Goal: Task Accomplishment & Management: Use online tool/utility

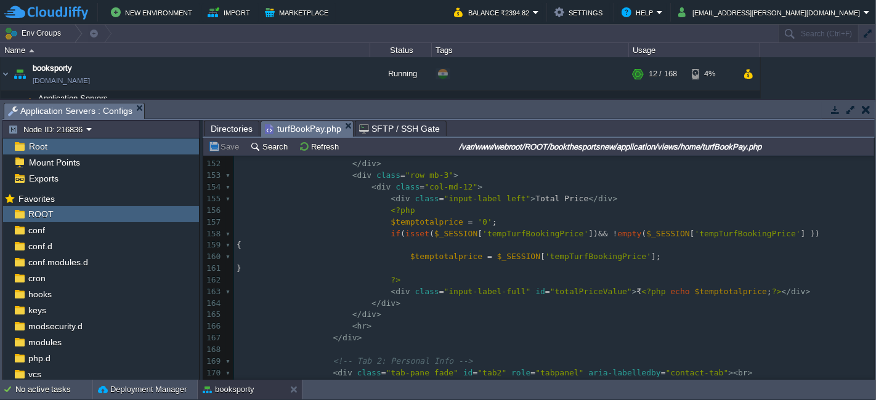
scroll to position [1855, 0]
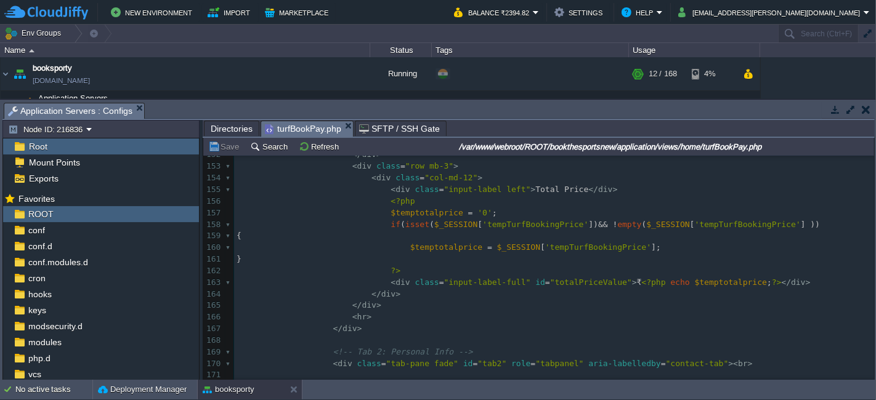
type textarea "-"
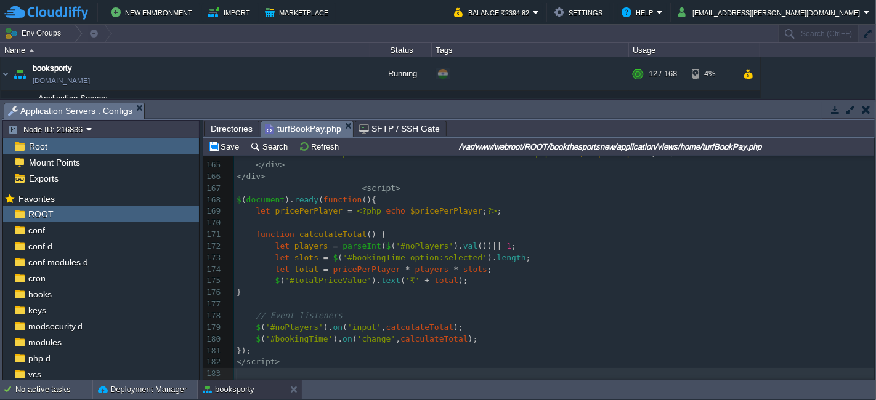
scroll to position [1973, 0]
click at [235, 141] on button "Save" at bounding box center [225, 146] width 34 height 11
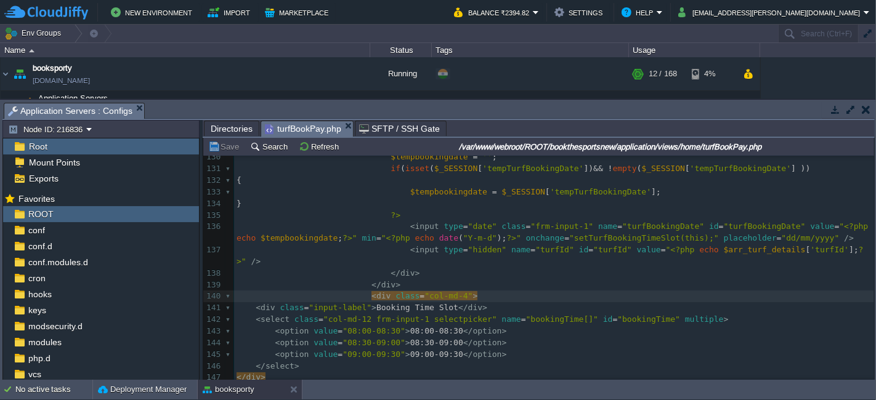
type textarea "<div class="col-md-4"> <div class="input-label">Booking Time Slot</div> <select…"
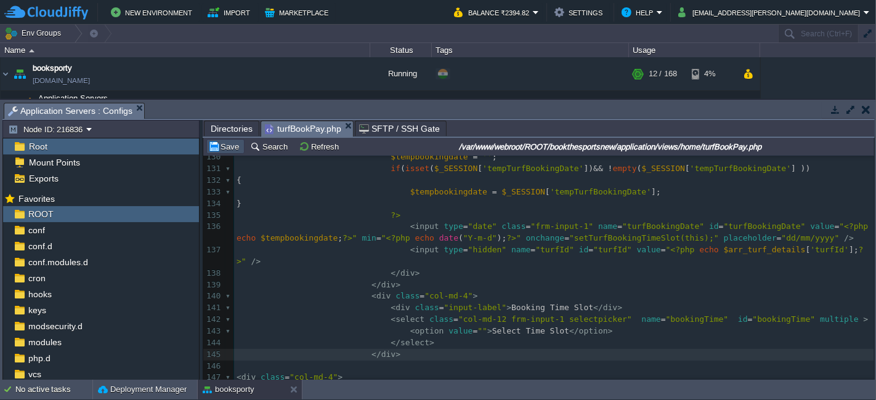
click at [220, 145] on button "Save" at bounding box center [225, 146] width 34 height 11
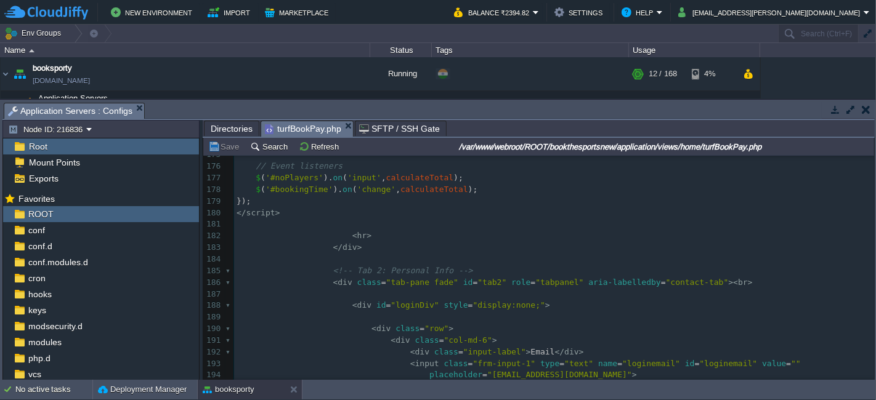
scroll to position [2110, 0]
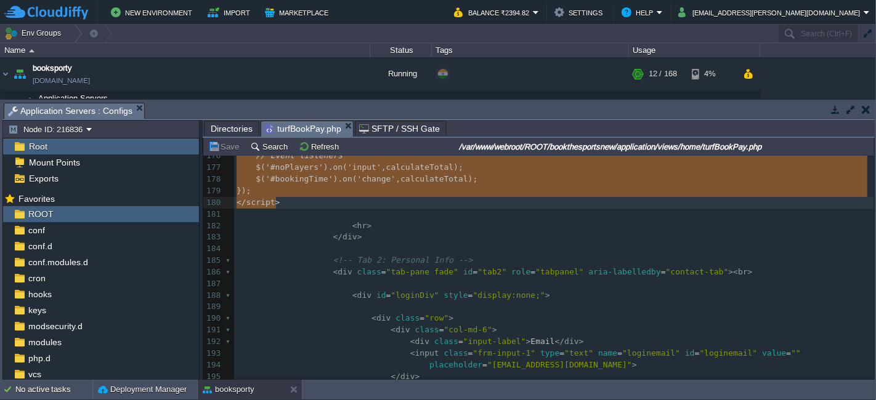
type textarea "-"
click at [360, 238] on pre "</ div >" at bounding box center [554, 238] width 640 height 12
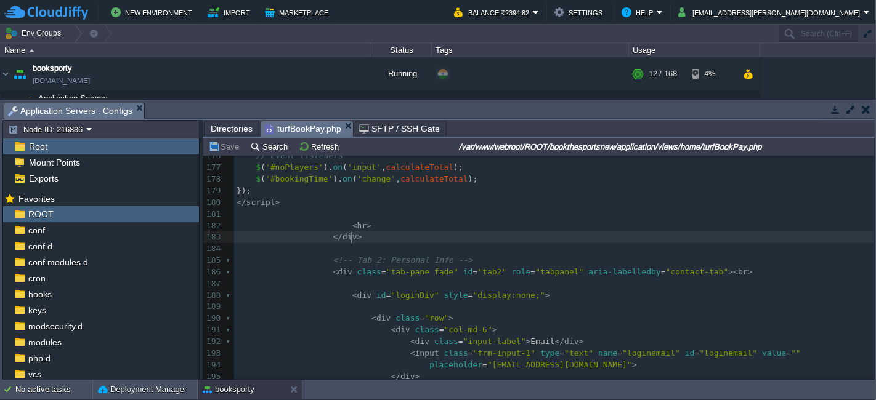
type textarea "<div class="col-md-4"> <div class="input-label">Booking Time Slot</div> <select…"
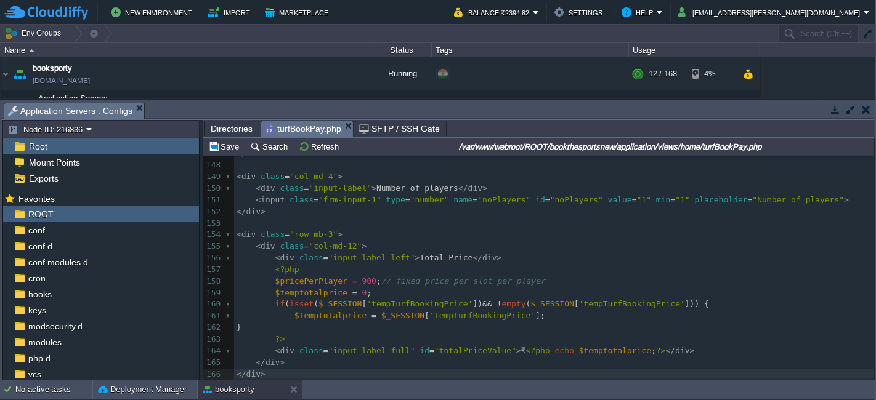
type textarea "-"
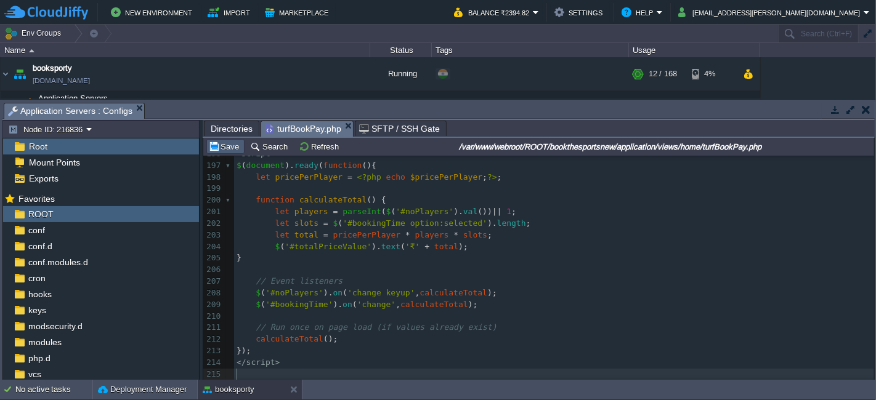
click at [222, 145] on button "Save" at bounding box center [225, 146] width 34 height 11
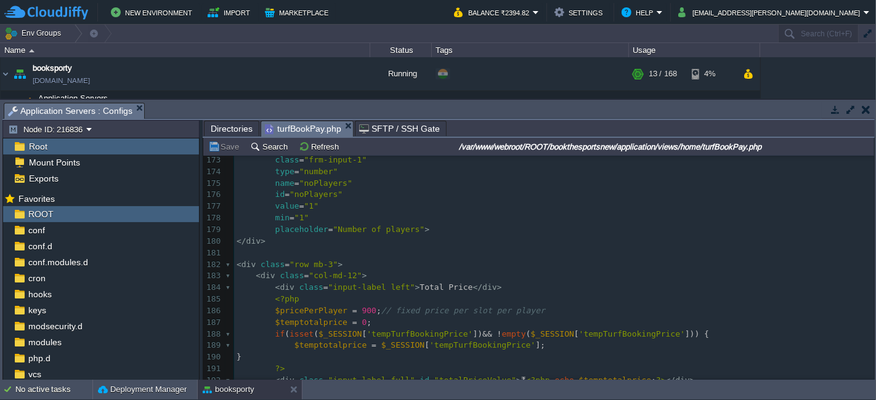
scroll to position [2003, 0]
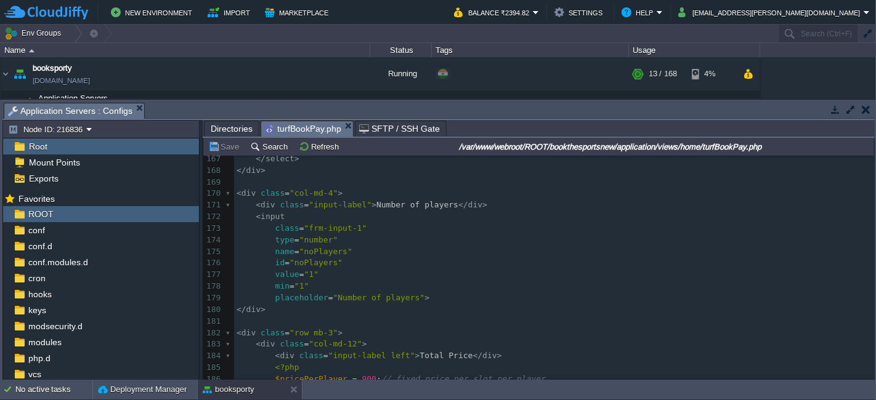
click at [271, 278] on div "x ​ 155 min = " <?php echo date ( "Y-m-d" ); ?> " 156 onchange = "setTurfBookin…" at bounding box center [554, 287] width 640 height 546
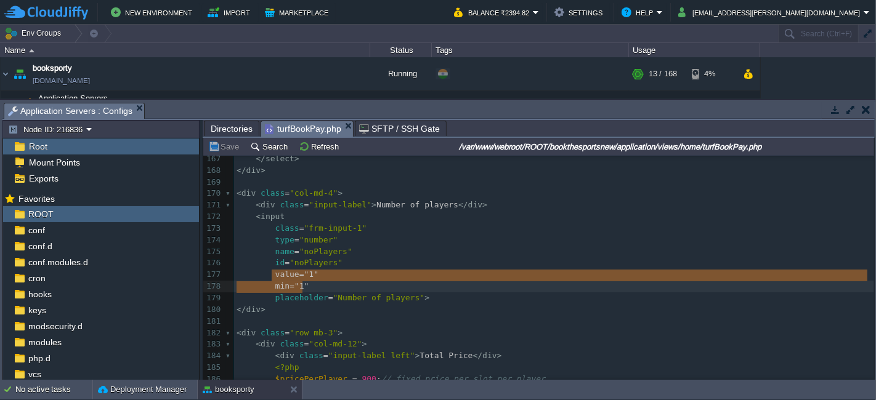
type textarea "-"
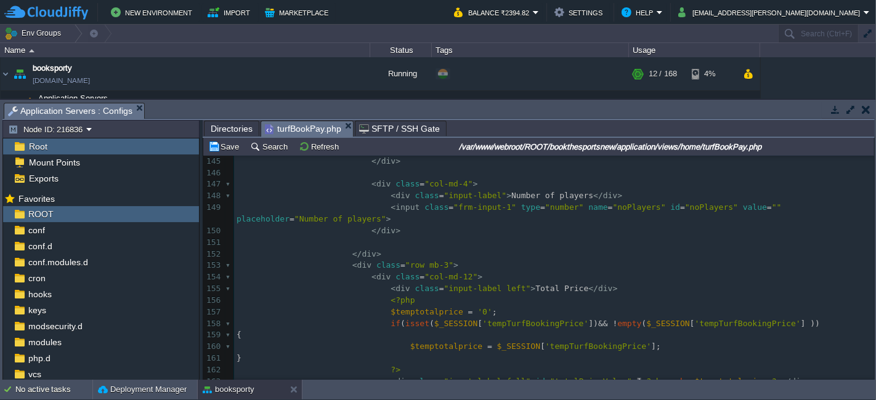
scroll to position [1686, 0]
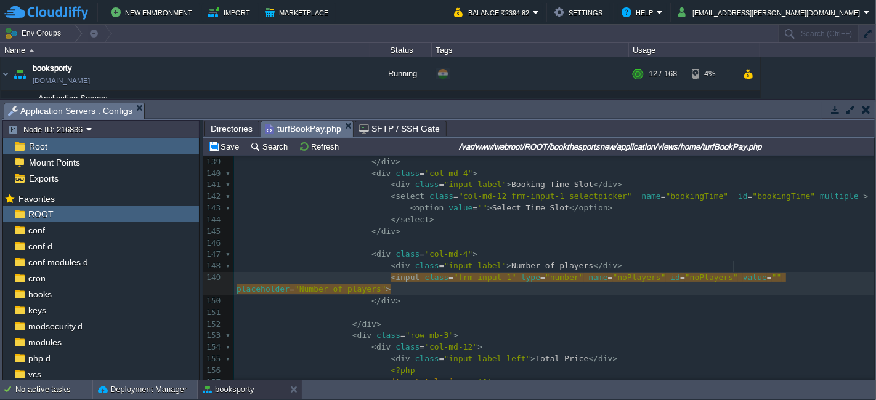
type textarea "value="""
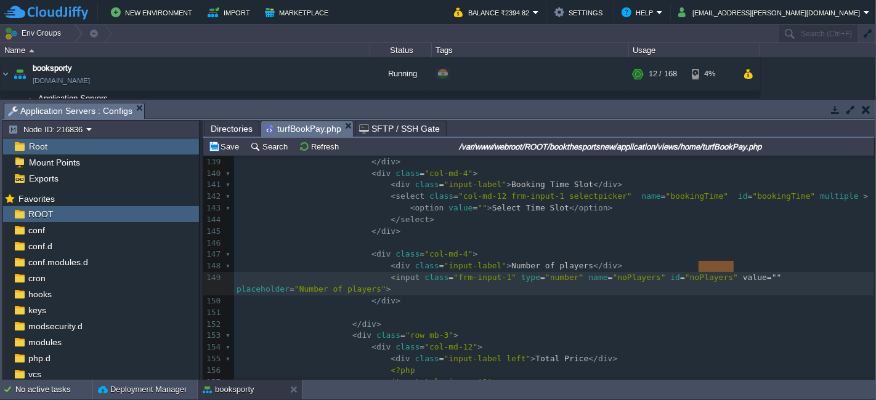
paste textarea
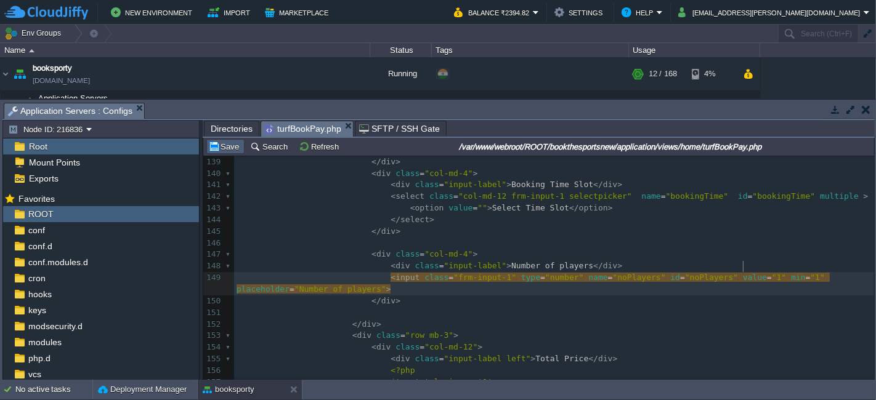
click at [228, 145] on button "Save" at bounding box center [225, 146] width 34 height 11
type textarea "noPlayers"
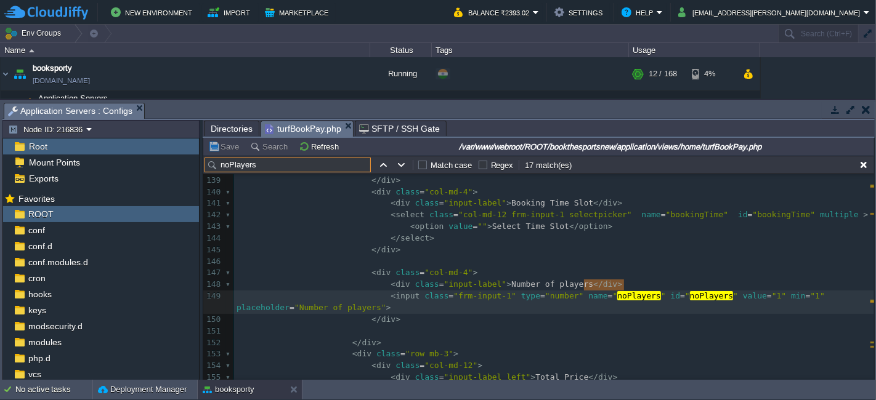
scroll to position [1704, 0]
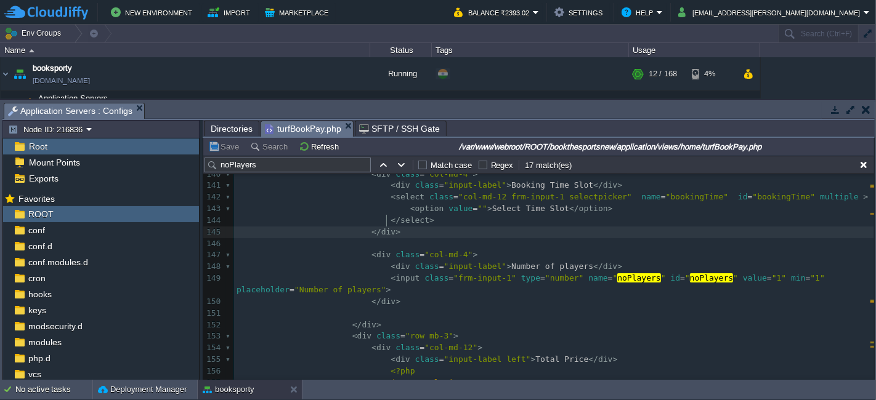
click at [597, 238] on pre "​" at bounding box center [554, 244] width 640 height 12
click at [875, 370] on div "Tasks Activity Log Archive Git / SVN Application Servers : Configs Node ID: 216…" at bounding box center [438, 240] width 877 height 281
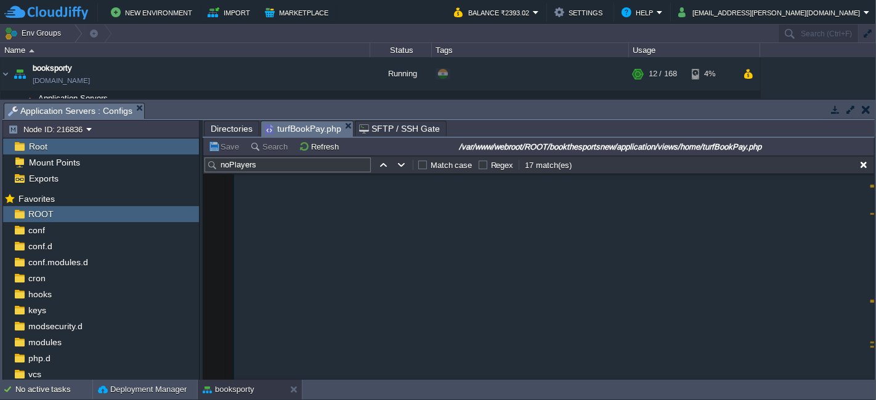
scroll to position [9392, 0]
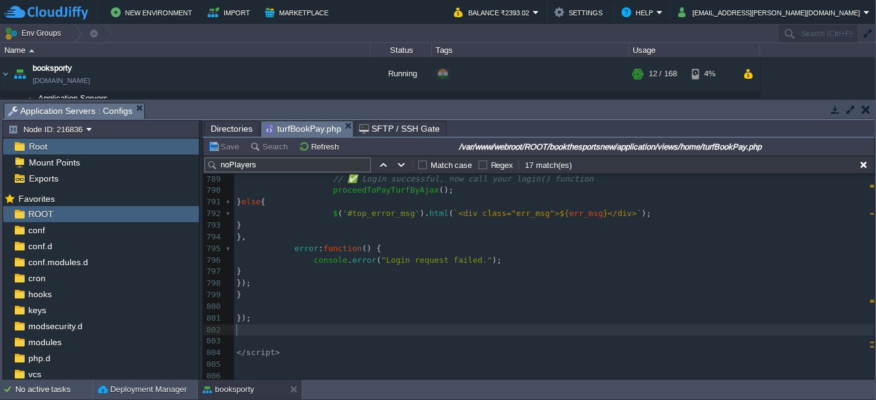
click at [295, 325] on pre "​" at bounding box center [554, 331] width 640 height 12
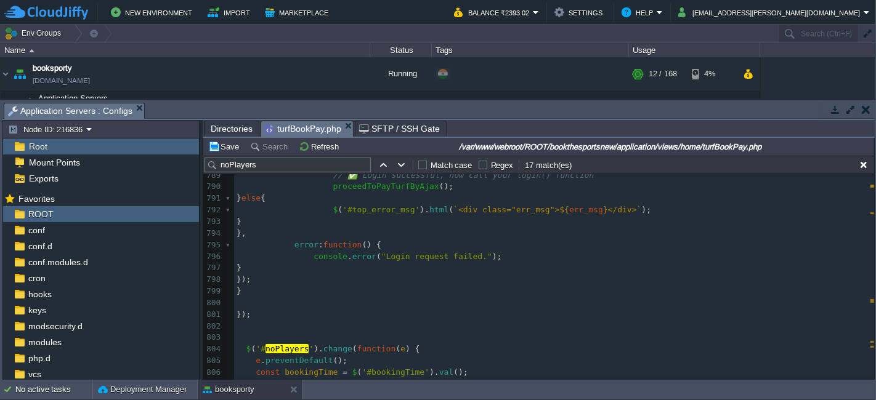
scroll to position [9425, 0]
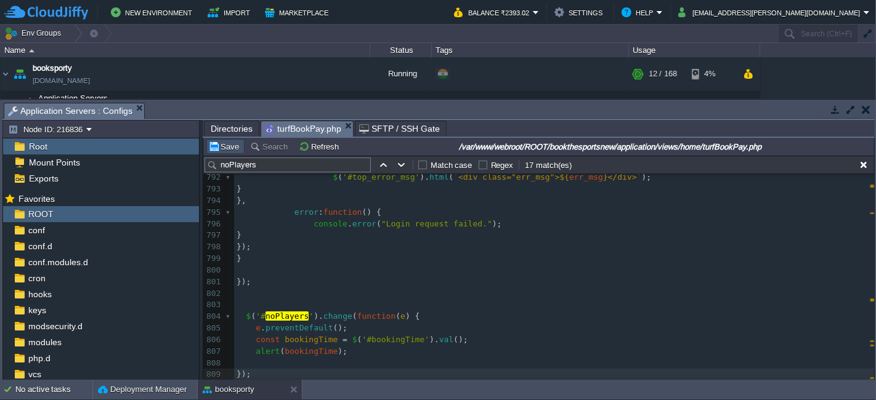
click at [221, 148] on button "Save" at bounding box center [225, 146] width 34 height 11
click at [322, 314] on div "x < input class = "frm-input-1" type = "number" name = " noPlayers " id = " noP…" at bounding box center [554, 160] width 640 height 534
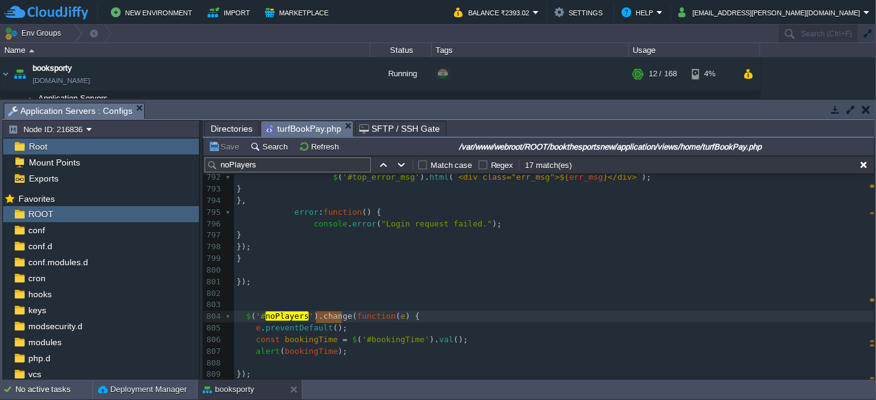
type textarea "change"
click at [230, 150] on button "Save" at bounding box center [225, 146] width 34 height 11
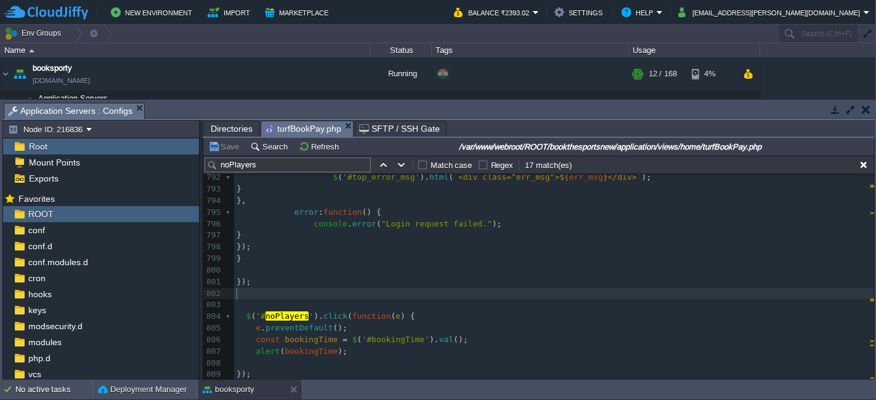
click at [380, 296] on pre "​" at bounding box center [554, 294] width 640 height 12
type textarea "change"
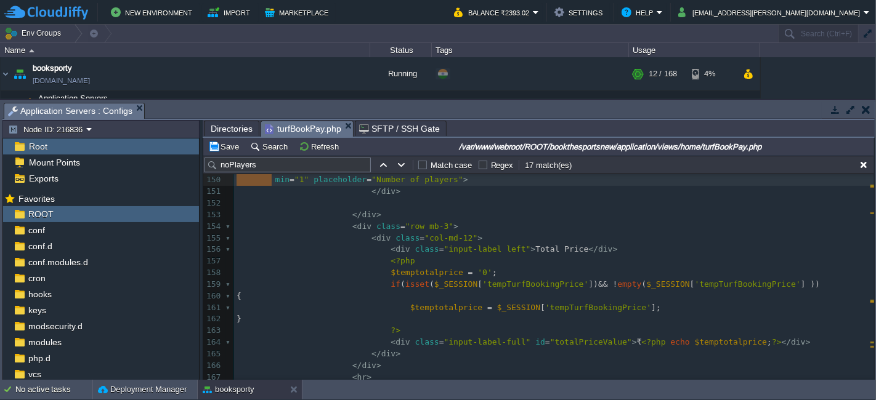
scroll to position [1791, 0]
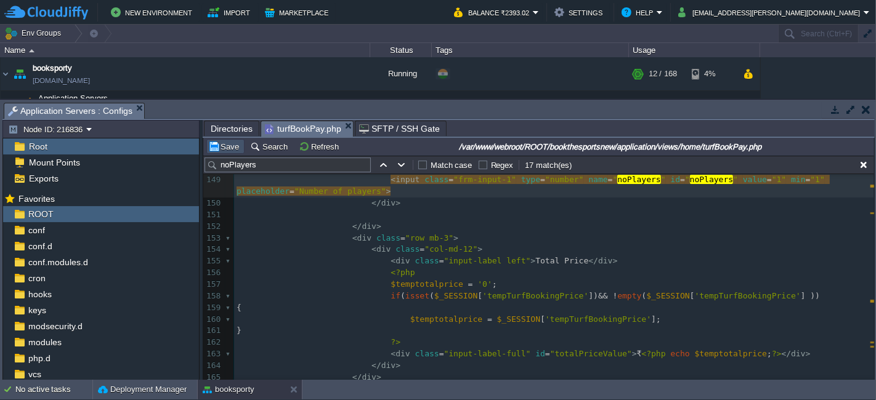
click at [231, 142] on button "Save" at bounding box center [225, 146] width 34 height 11
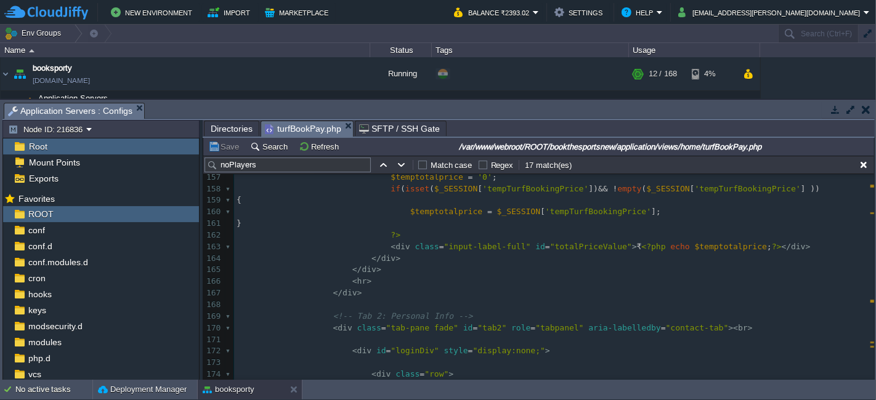
scroll to position [1928, 0]
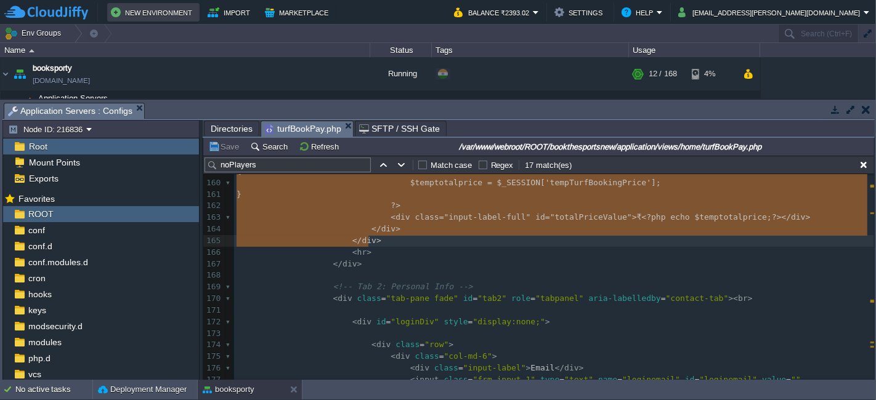
type textarea "-"
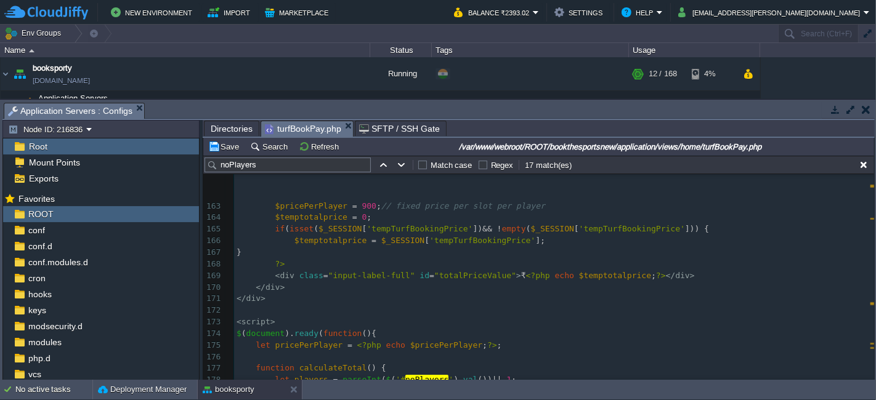
scroll to position [2084, 0]
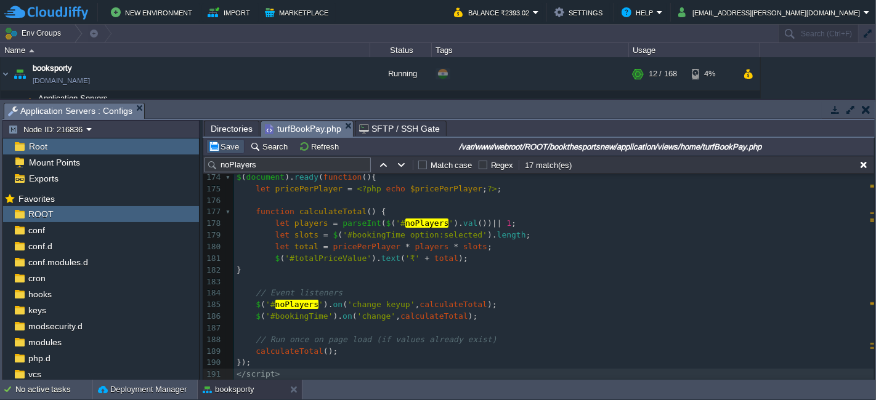
click at [229, 144] on button "Save" at bounding box center [225, 146] width 34 height 11
click at [445, 311] on pre "$ ( '#bookingTime' ). on ( 'change' , calculateTotal );" at bounding box center [554, 317] width 640 height 12
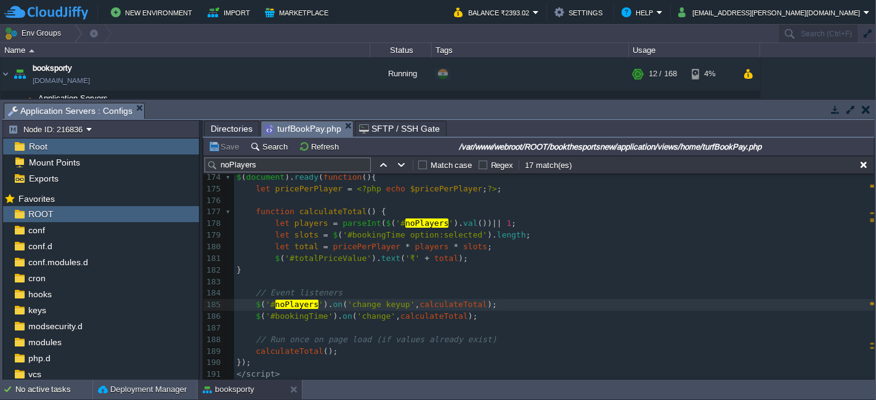
type textarea "-"
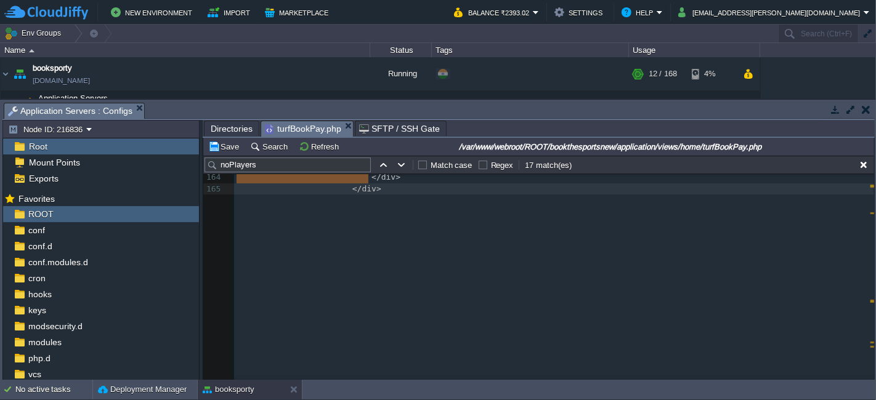
scroll to position [1991, 0]
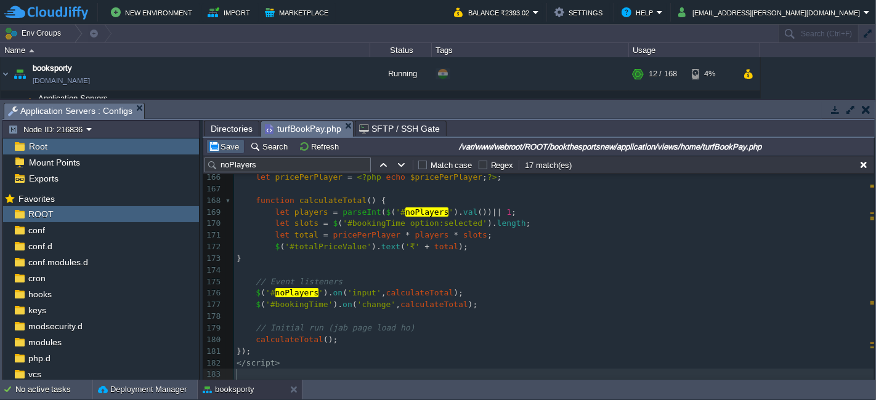
click at [222, 147] on button "Save" at bounding box center [225, 146] width 34 height 11
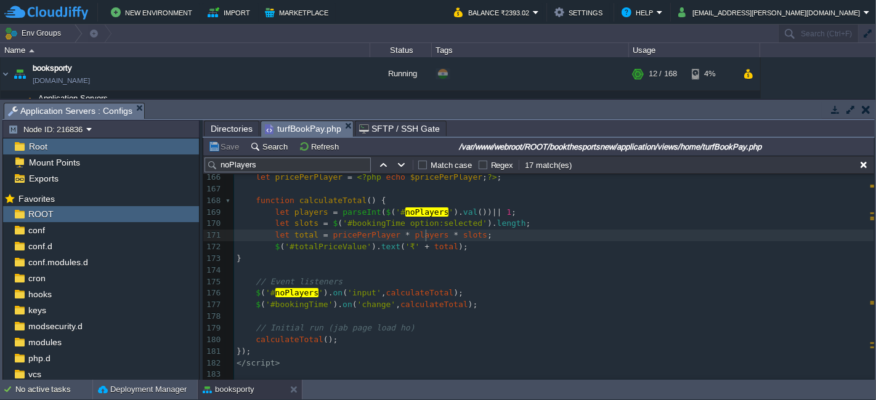
click at [424, 230] on span "players" at bounding box center [432, 234] width 34 height 9
type textarea "-"
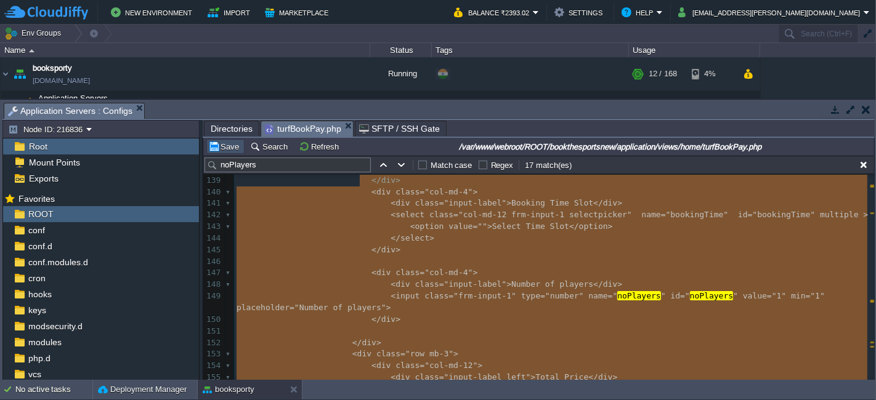
click at [229, 148] on button "Save" at bounding box center [225, 146] width 34 height 11
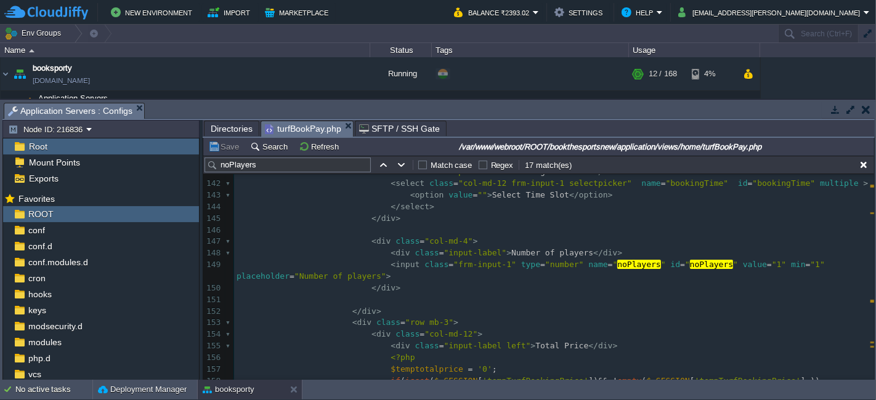
scroll to position [1679, 0]
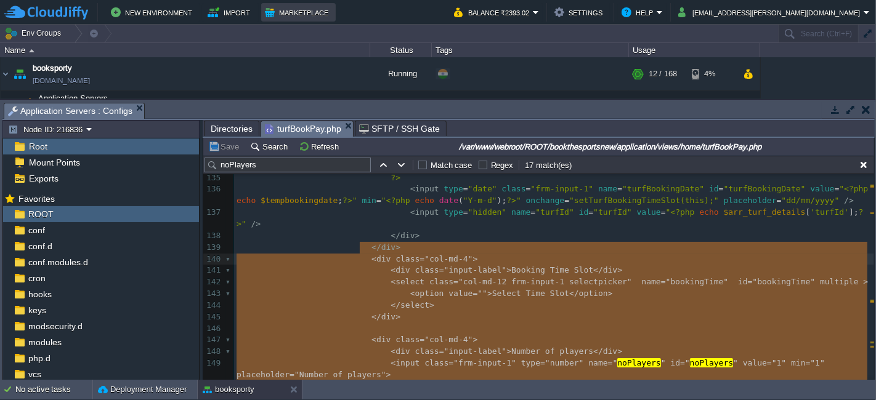
type textarea "-"
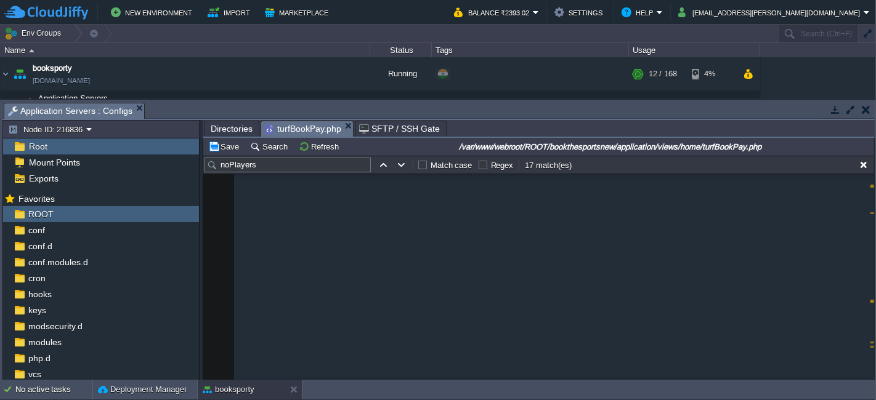
scroll to position [1991, 0]
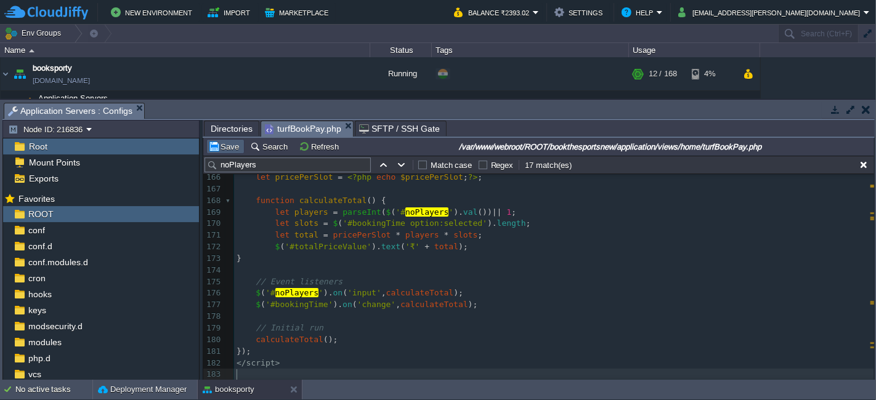
click at [220, 145] on button "Save" at bounding box center [225, 146] width 34 height 11
click at [544, 294] on pre "$ ( '# noPlayers ' ). on ( 'input' , calculateTotal );" at bounding box center [554, 294] width 640 height 12
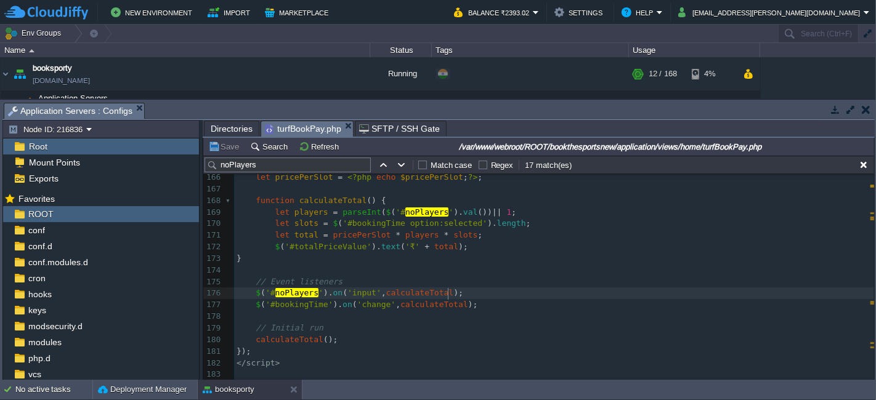
type textarea "-"
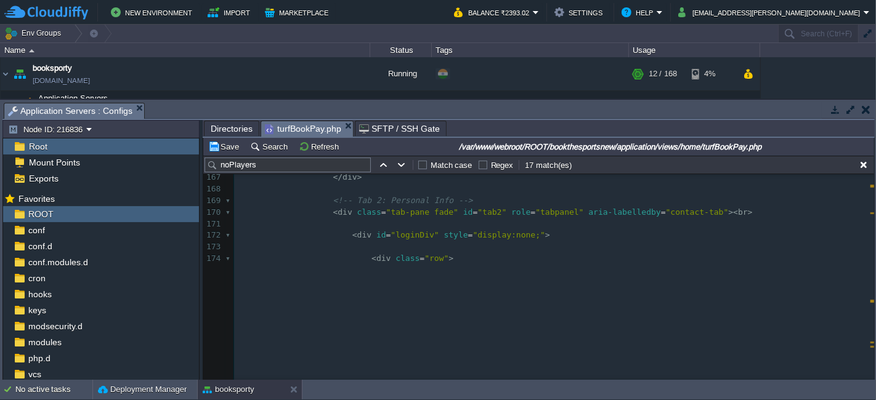
scroll to position [2025, 0]
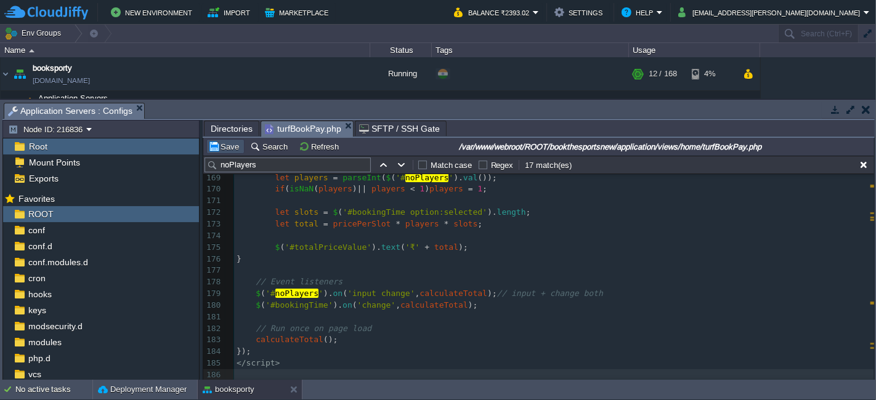
click at [227, 142] on button "Save" at bounding box center [225, 146] width 34 height 11
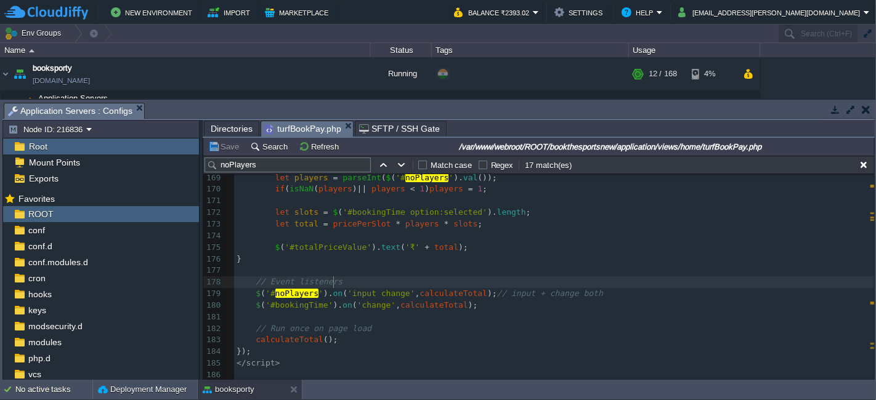
click at [392, 278] on pre "// Event listeners" at bounding box center [554, 283] width 640 height 12
type textarea "-"
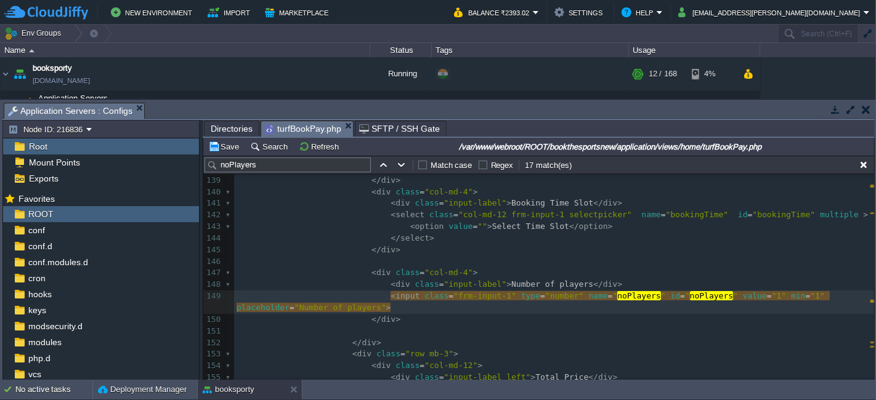
type textarea "<input class="frm-input-1" type="number" name="noPlayers" id="noPlayers" value=…"
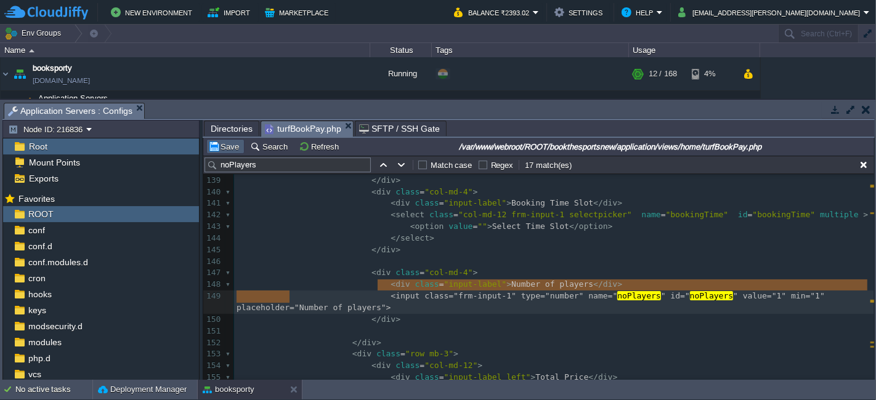
click at [232, 147] on button "Save" at bounding box center [225, 146] width 34 height 11
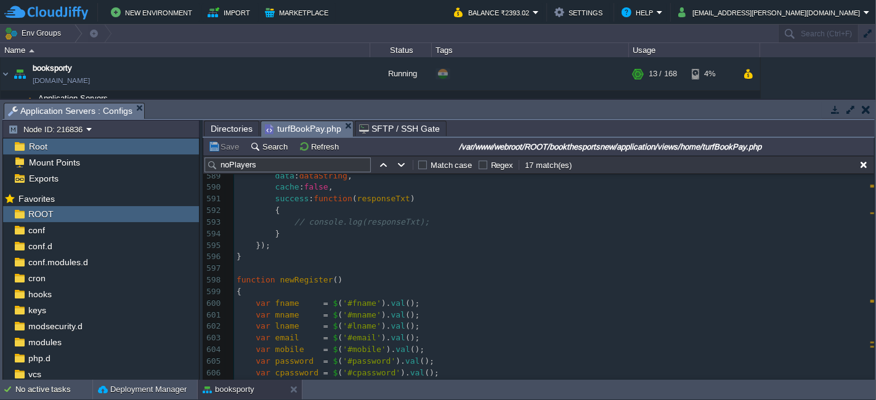
scroll to position [9392, 0]
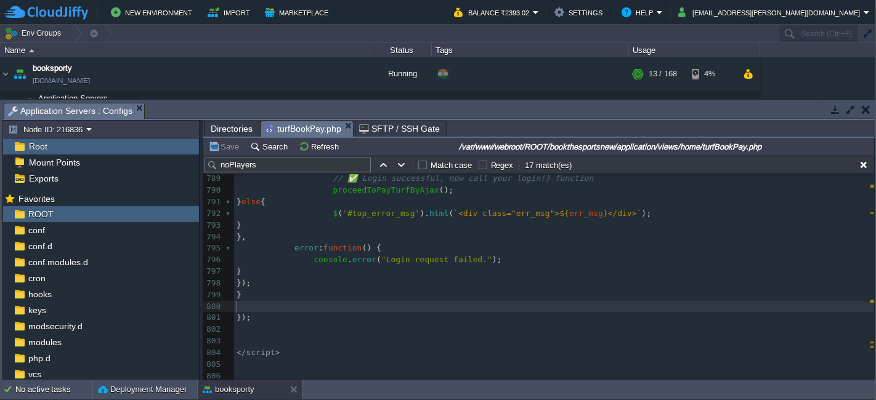
click at [373, 301] on pre "​" at bounding box center [554, 307] width 640 height 12
click at [233, 146] on button "Save" at bounding box center [225, 146] width 34 height 11
